Goal: Task Accomplishment & Management: Use online tool/utility

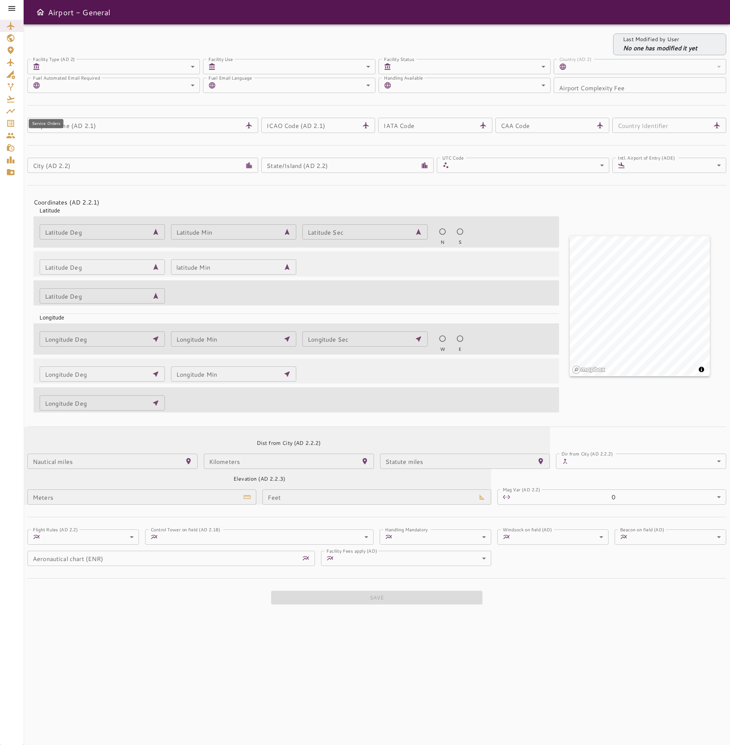
click at [12, 122] on icon "Service Orders" at bounding box center [10, 123] width 9 height 9
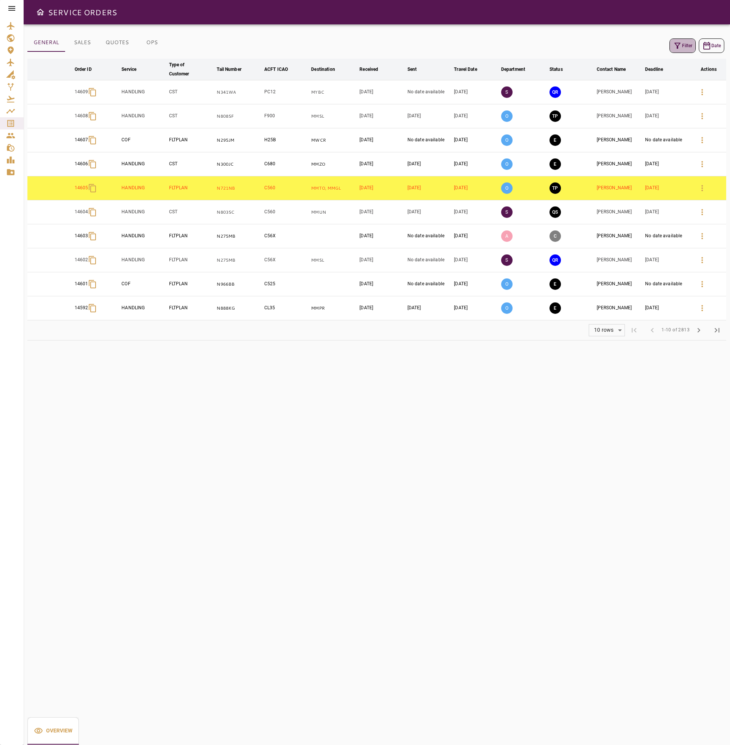
click at [681, 46] on button "Filter" at bounding box center [682, 45] width 26 height 14
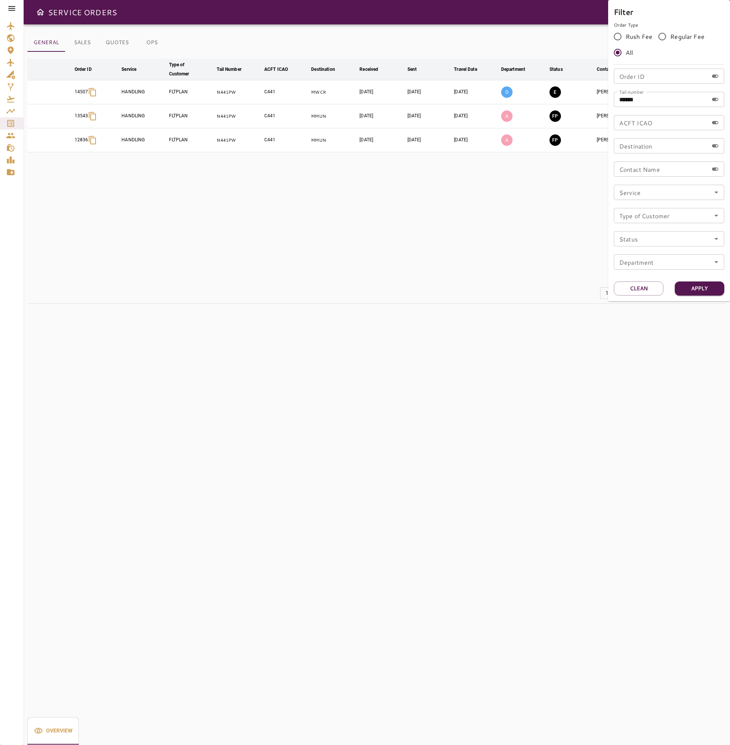
click at [649, 102] on input "******" at bounding box center [661, 99] width 94 height 15
type input "******"
click at [701, 291] on button "Apply" at bounding box center [700, 288] width 50 height 14
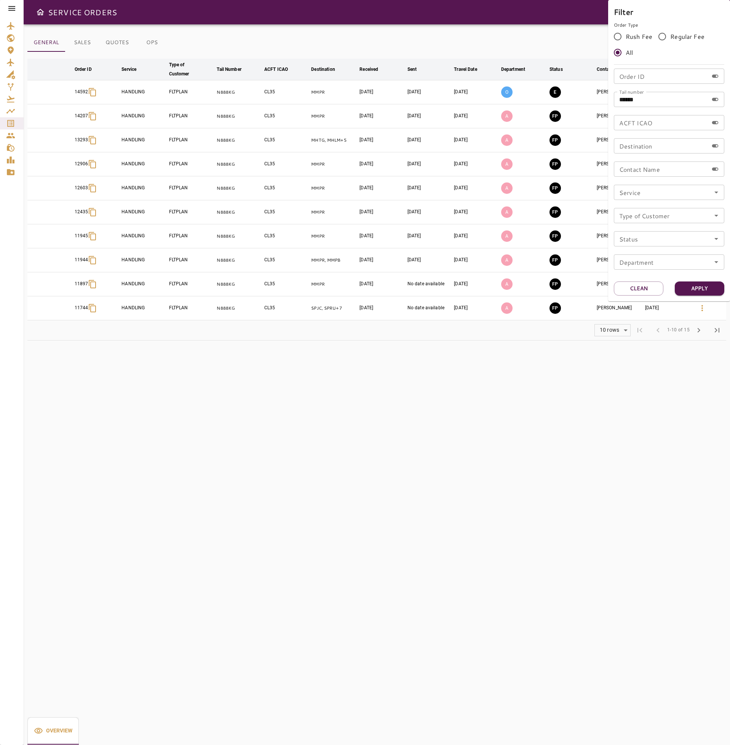
click at [530, 443] on div at bounding box center [365, 372] width 730 height 745
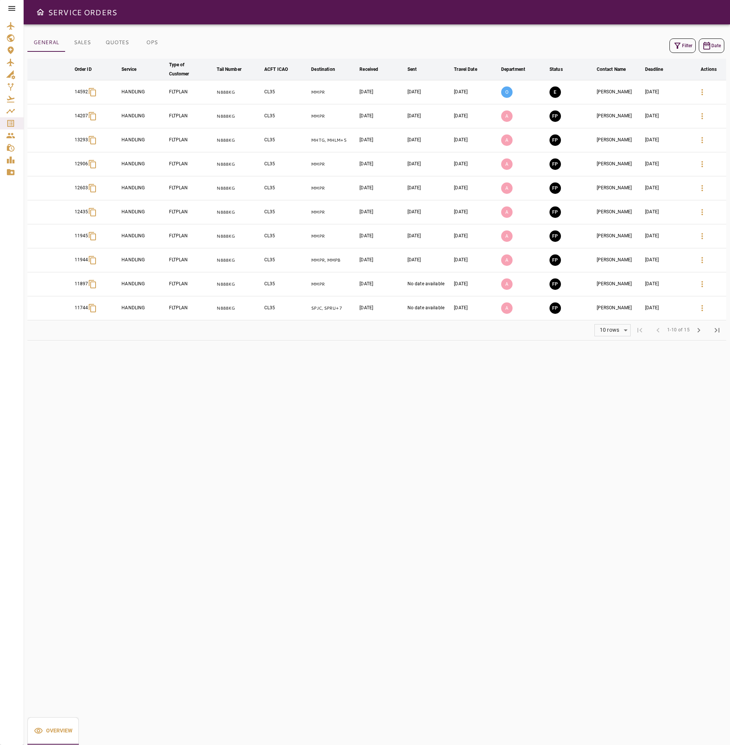
click at [603, 95] on td "[PERSON_NAME]" at bounding box center [619, 92] width 48 height 24
click at [554, 92] on button "E" at bounding box center [555, 91] width 11 height 11
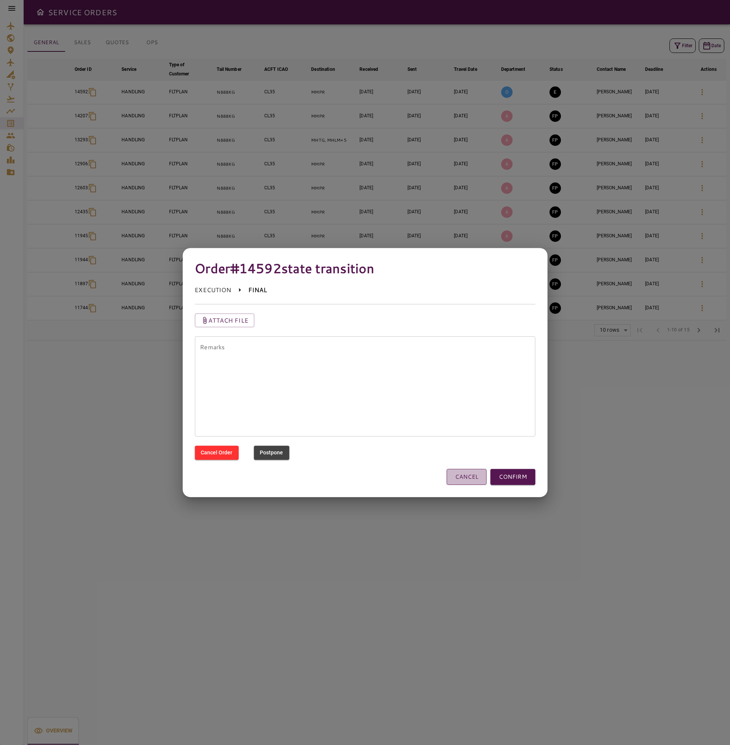
click at [456, 471] on button "CANCEL" at bounding box center [467, 477] width 40 height 16
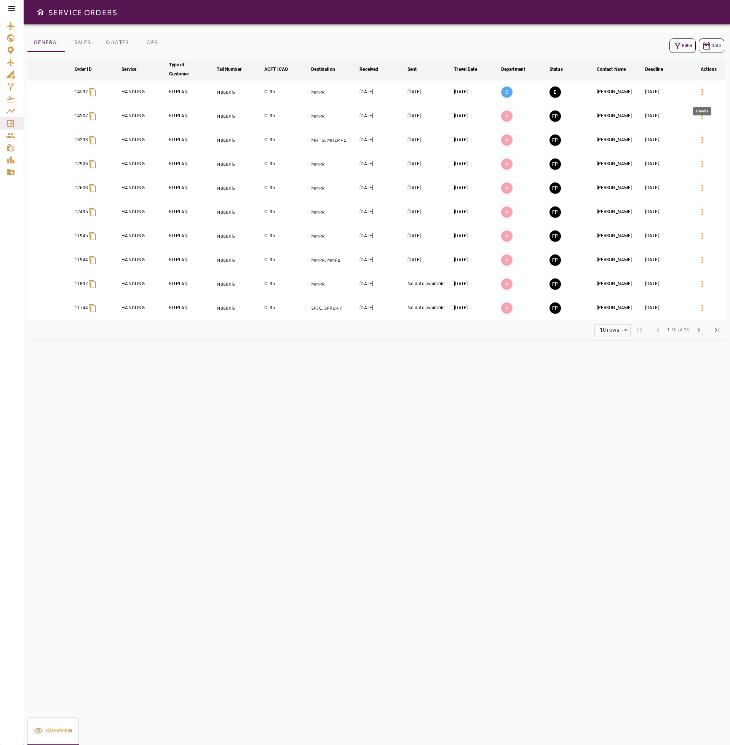
click at [701, 91] on icon "button" at bounding box center [702, 92] width 9 height 9
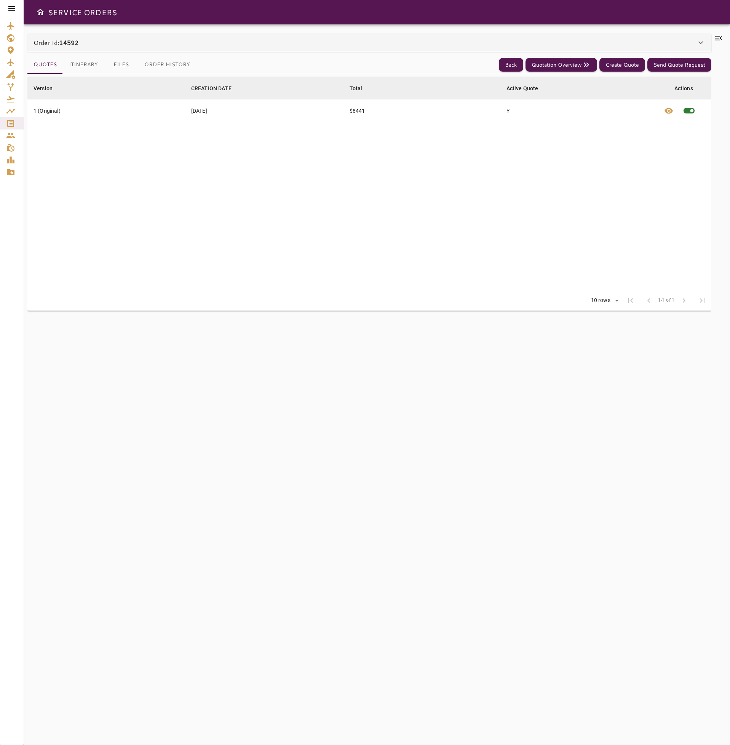
click at [89, 67] on button "Itinerary" at bounding box center [83, 65] width 41 height 18
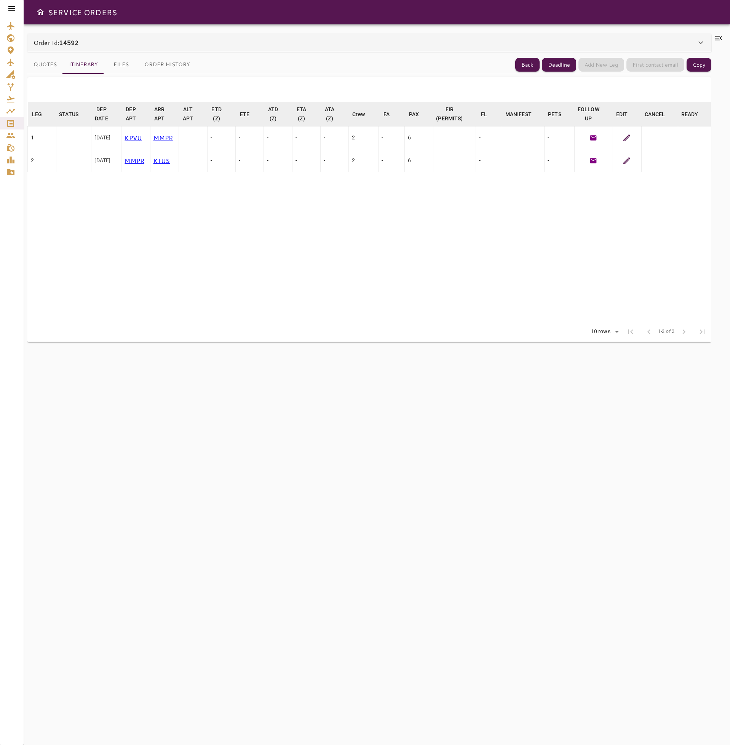
click at [722, 41] on icon at bounding box center [718, 38] width 9 height 9
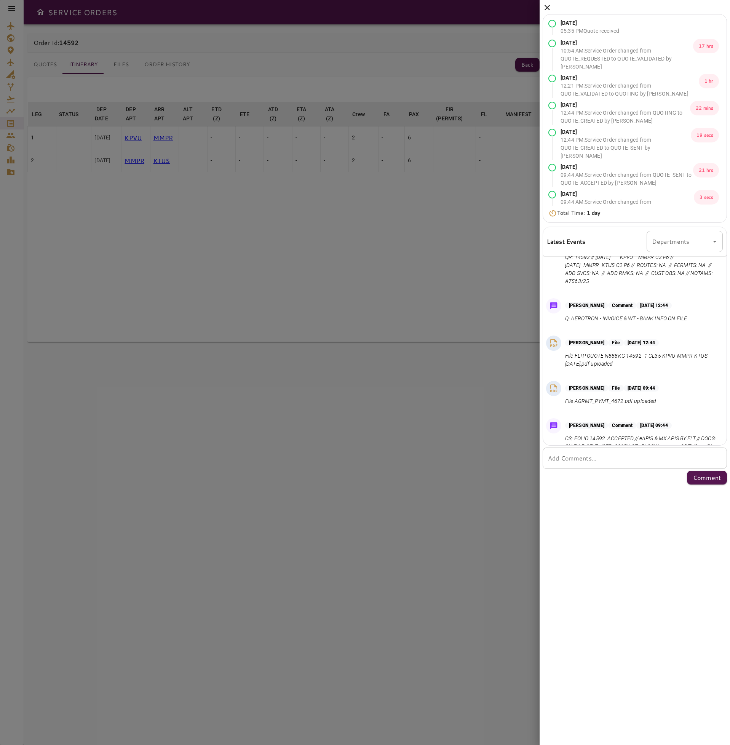
scroll to position [119, 0]
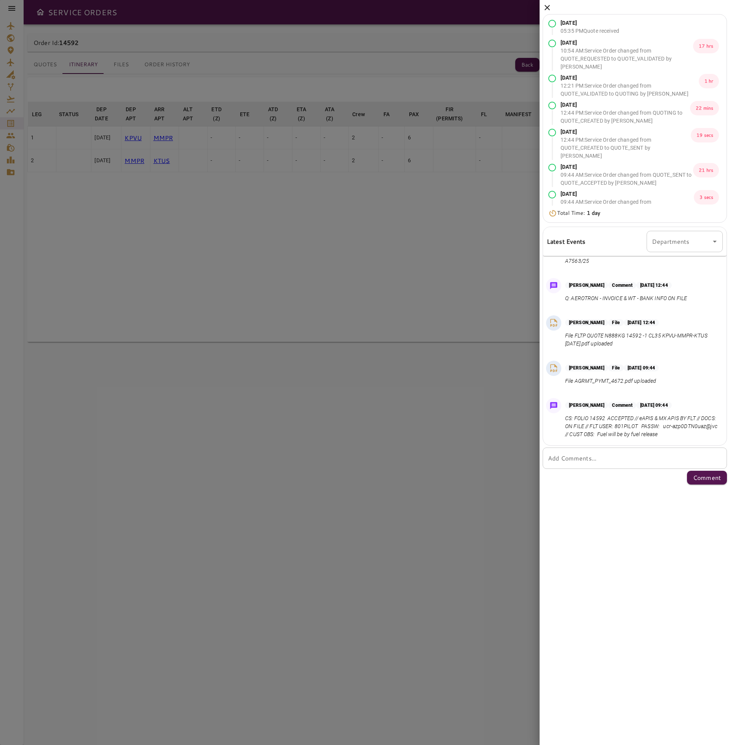
click at [267, 276] on div at bounding box center [365, 372] width 730 height 745
